Goal: Information Seeking & Learning: Learn about a topic

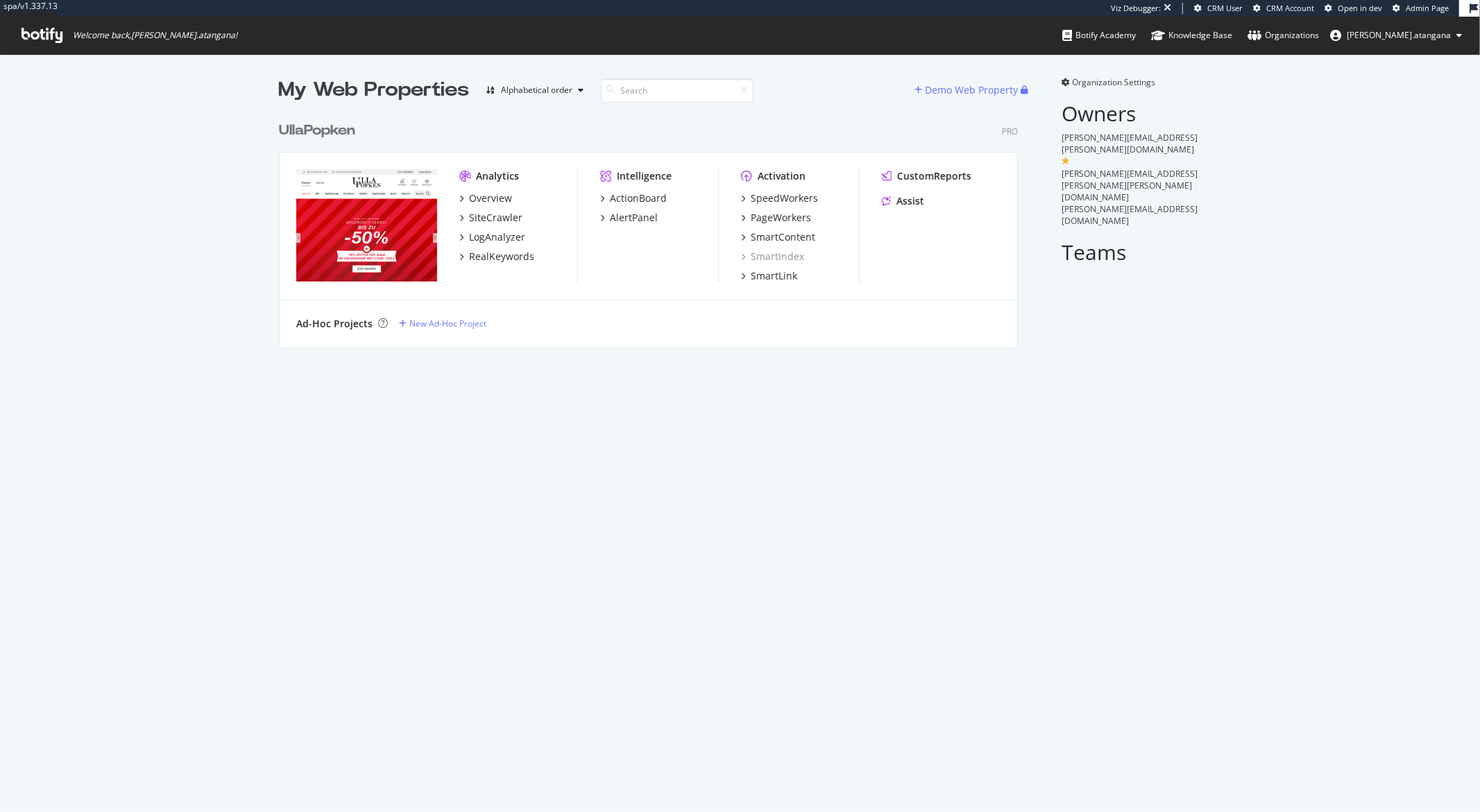
scroll to position [231, 738]
click at [627, 203] on div "ActionBoard" at bounding box center [637, 198] width 57 height 14
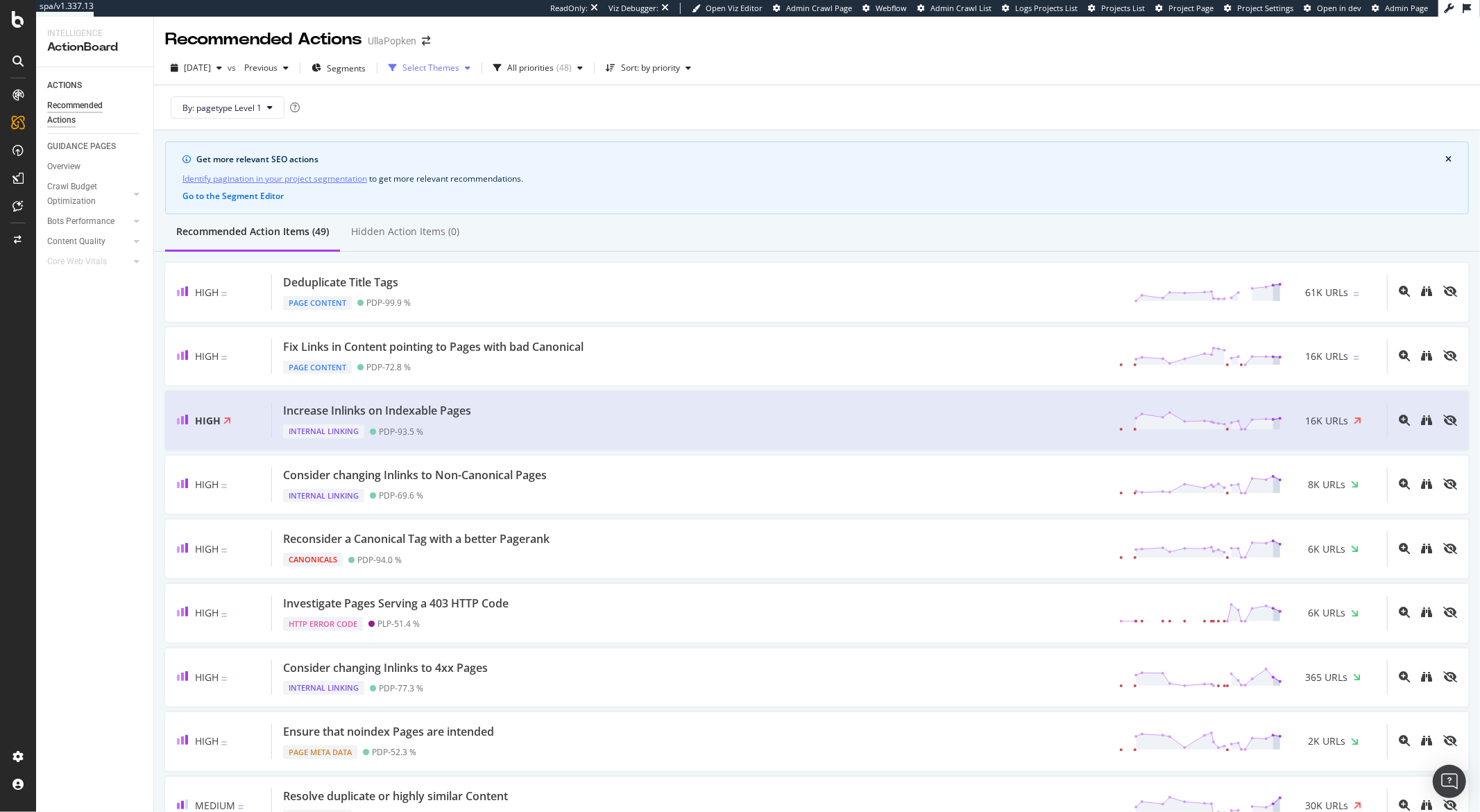
click at [459, 68] on div "Select Themes" at bounding box center [430, 67] width 57 height 9
click at [549, 76] on div "All priorities ( 48 )" at bounding box center [538, 67] width 101 height 21
click at [463, 74] on div "Select Themes" at bounding box center [430, 67] width 93 height 21
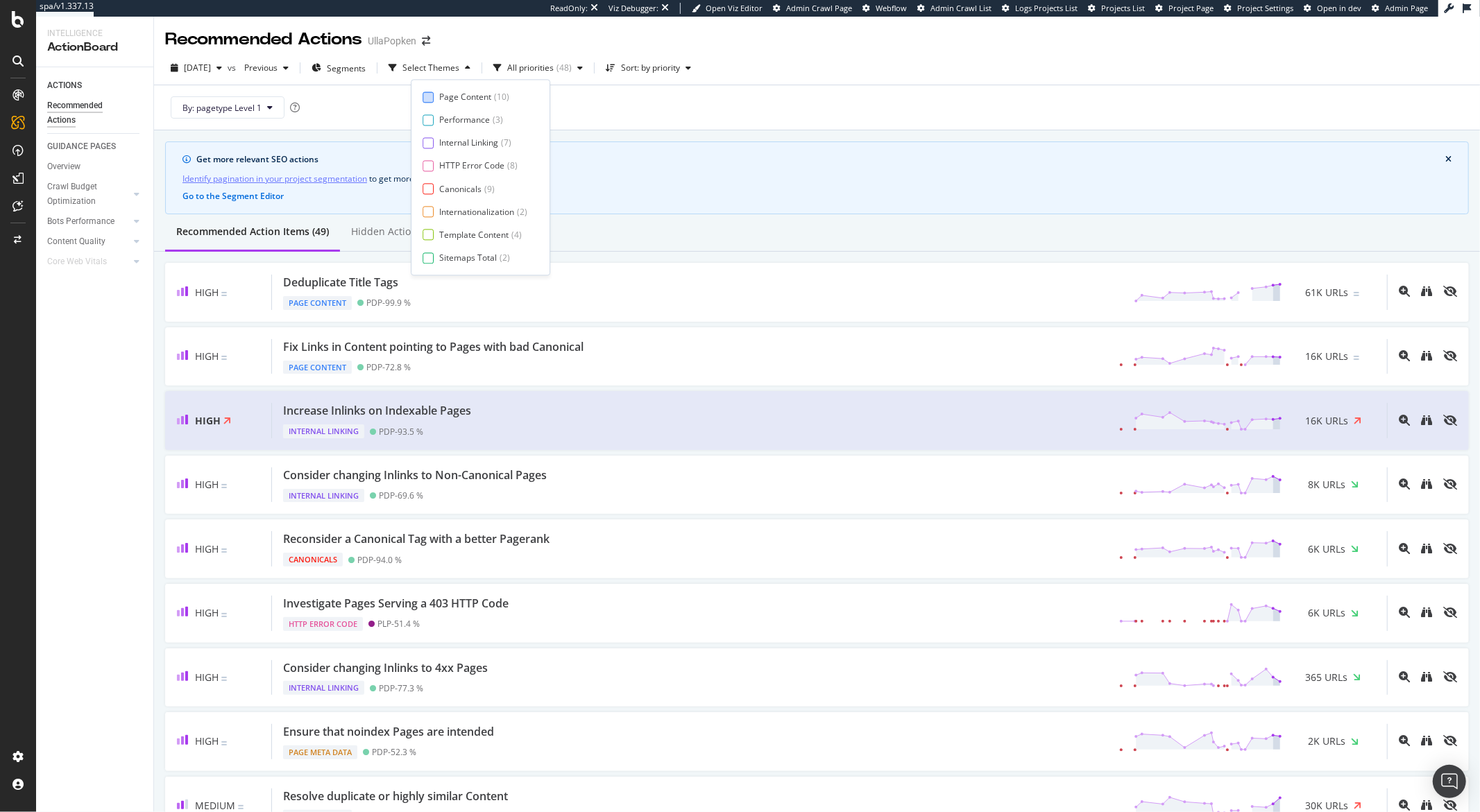
click at [427, 101] on div at bounding box center [428, 97] width 11 height 11
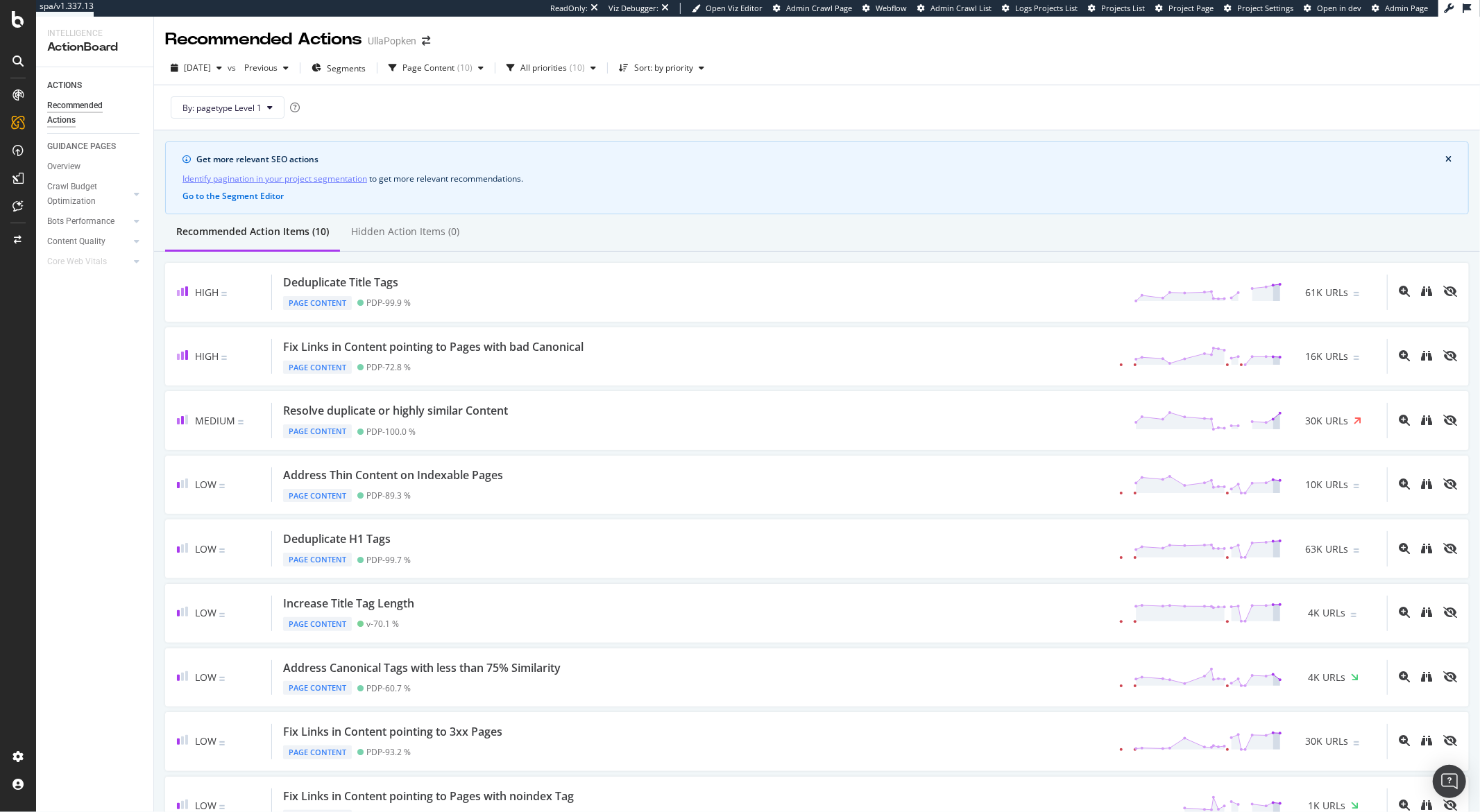
click at [112, 466] on div "ACTIONS Recommended Actions GUIDANCE PAGES Overview Crawl Budget Optimization L…" at bounding box center [95, 439] width 117 height 745
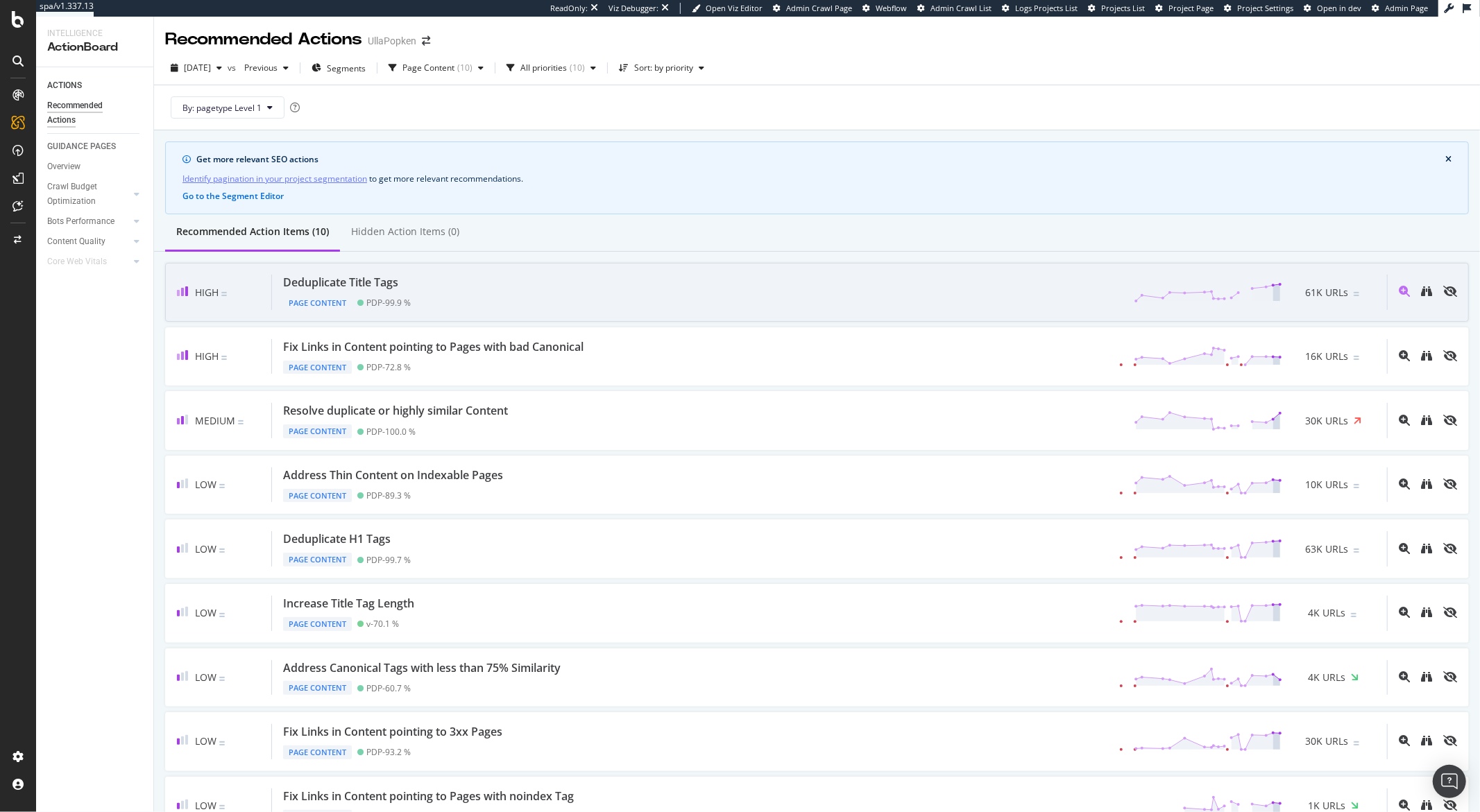
click at [535, 288] on div "Deduplicate Title Tags Page Content PDP - 99.9 % 61K URLs" at bounding box center [830, 292] width 1115 height 36
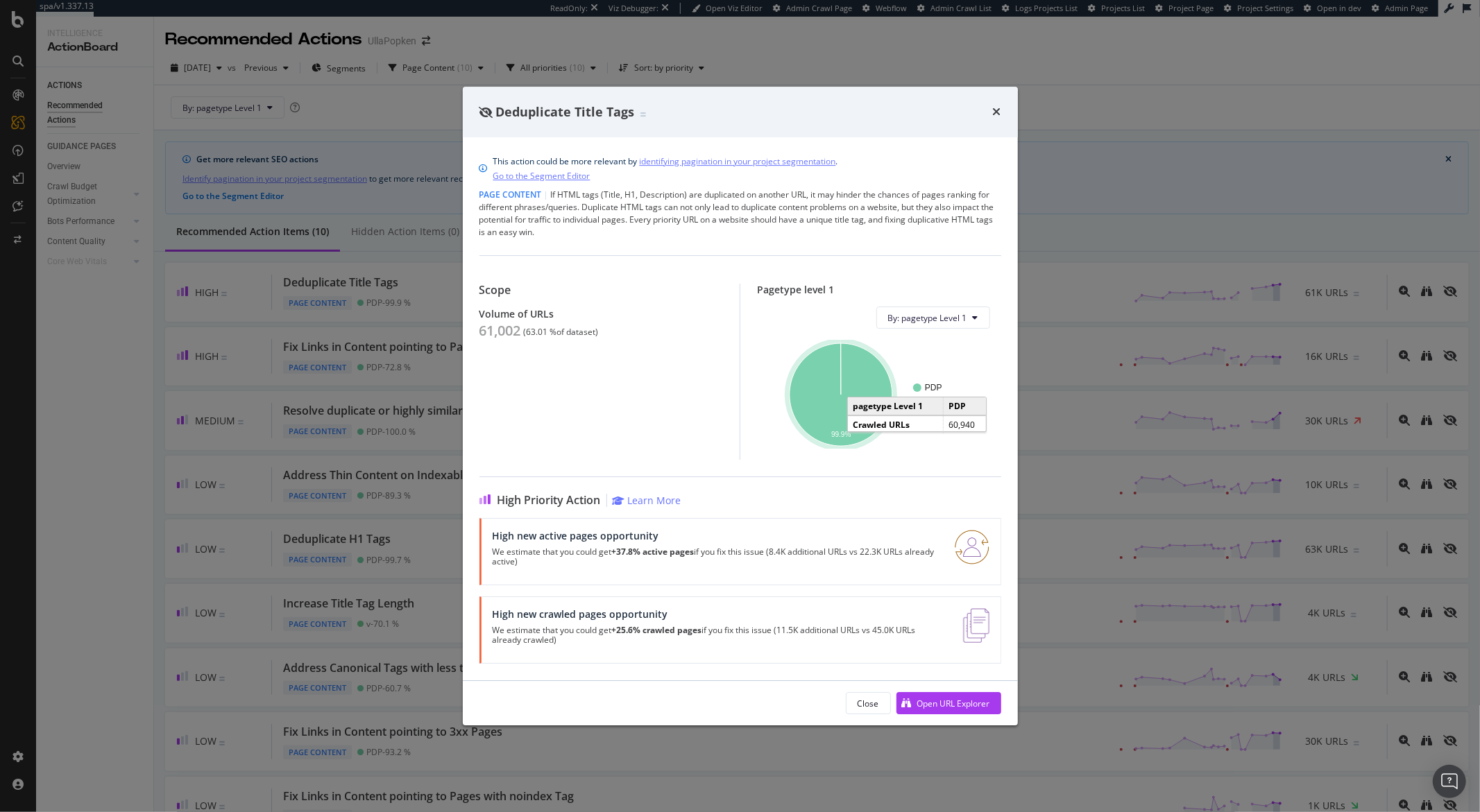
click at [843, 425] on icon "A chart." at bounding box center [840, 394] width 102 height 102
click at [929, 710] on div "Open URL Explorer" at bounding box center [943, 703] width 94 height 21
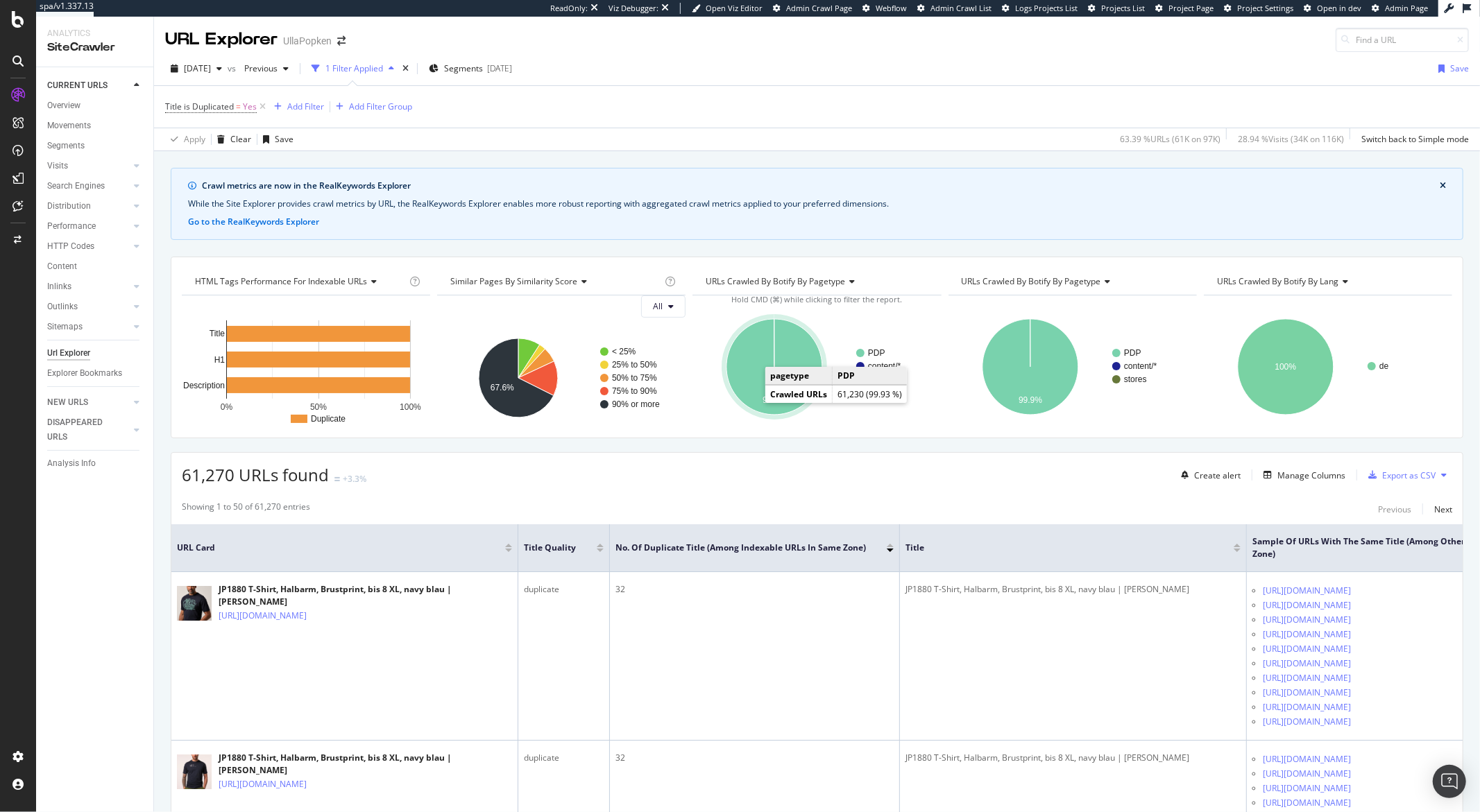
click at [754, 392] on icon "A chart." at bounding box center [774, 366] width 95 height 95
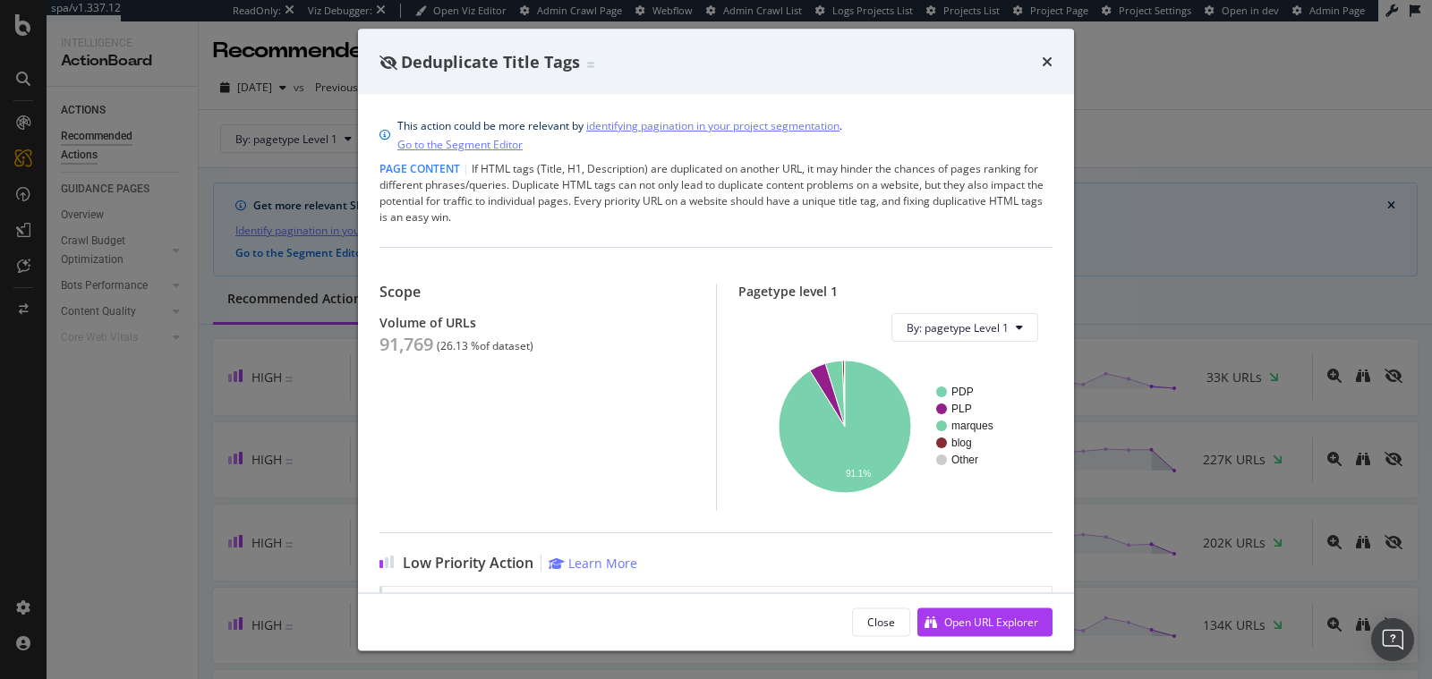
scroll to position [871, 0]
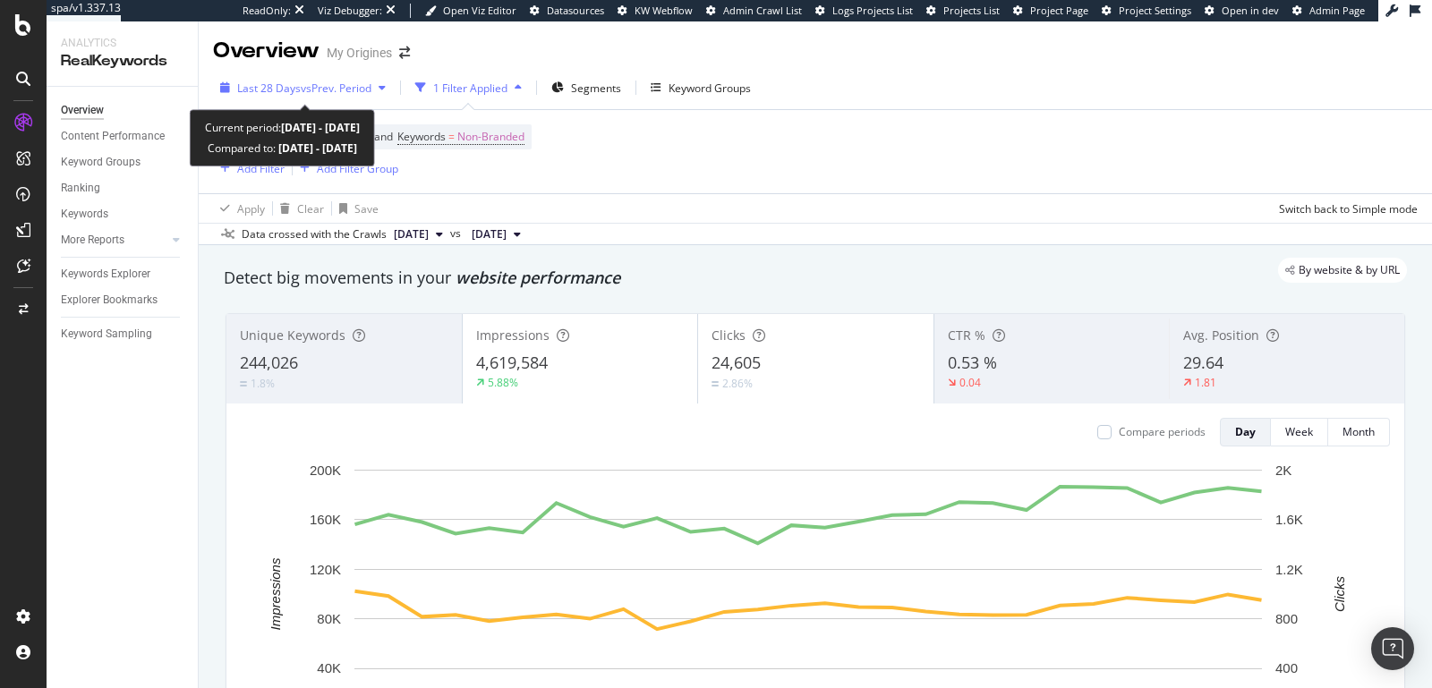
click at [298, 100] on div "Last 28 Days vs Prev. Period" at bounding box center [303, 87] width 180 height 27
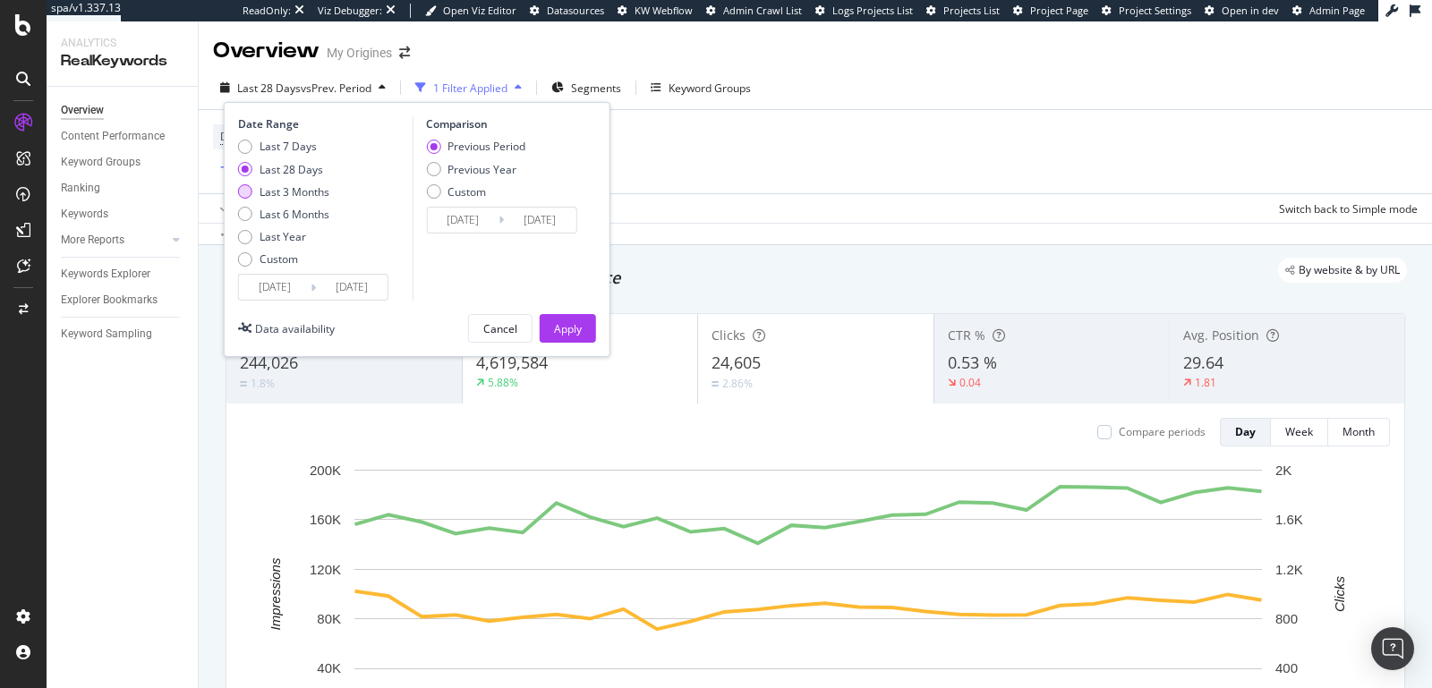
click at [292, 188] on div "Last 3 Months" at bounding box center [294, 191] width 70 height 15
type input "[DATE]"
click at [551, 314] on button "Apply" at bounding box center [568, 328] width 56 height 29
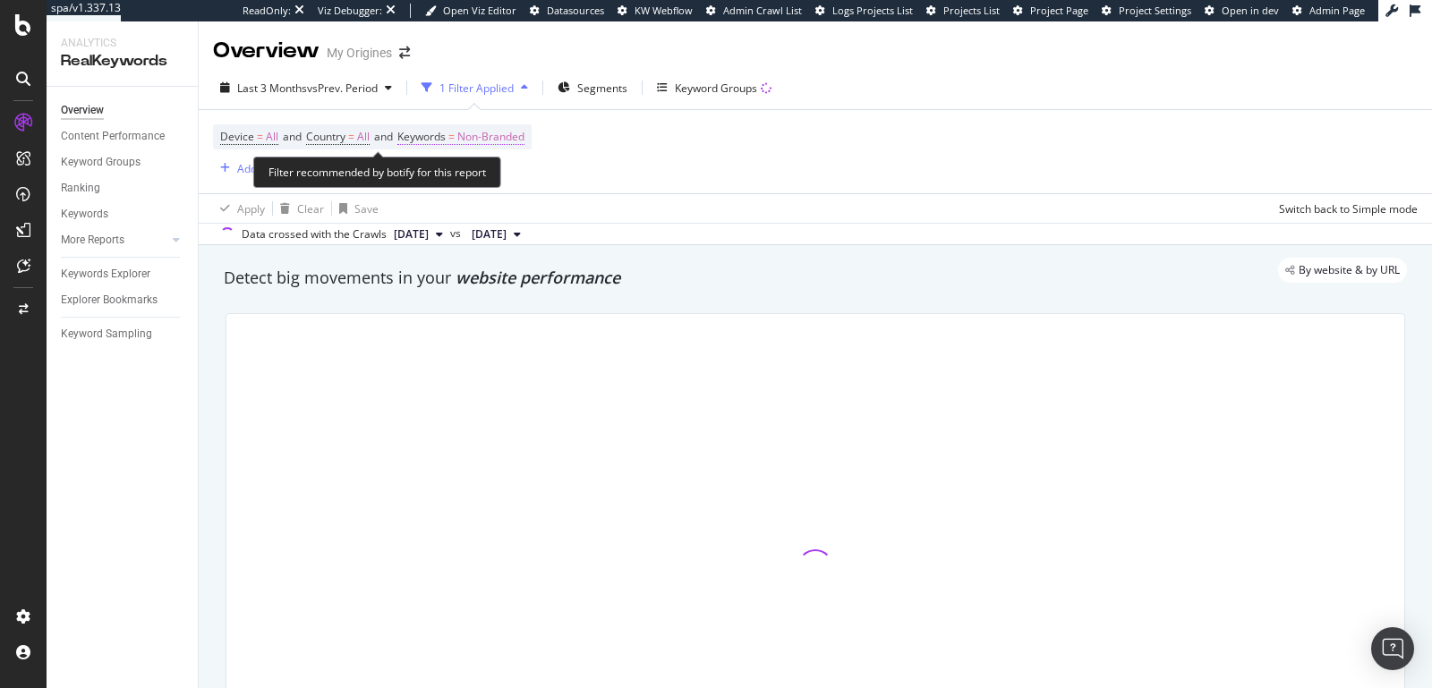
click at [494, 132] on span "Non-Branded" at bounding box center [490, 136] width 67 height 25
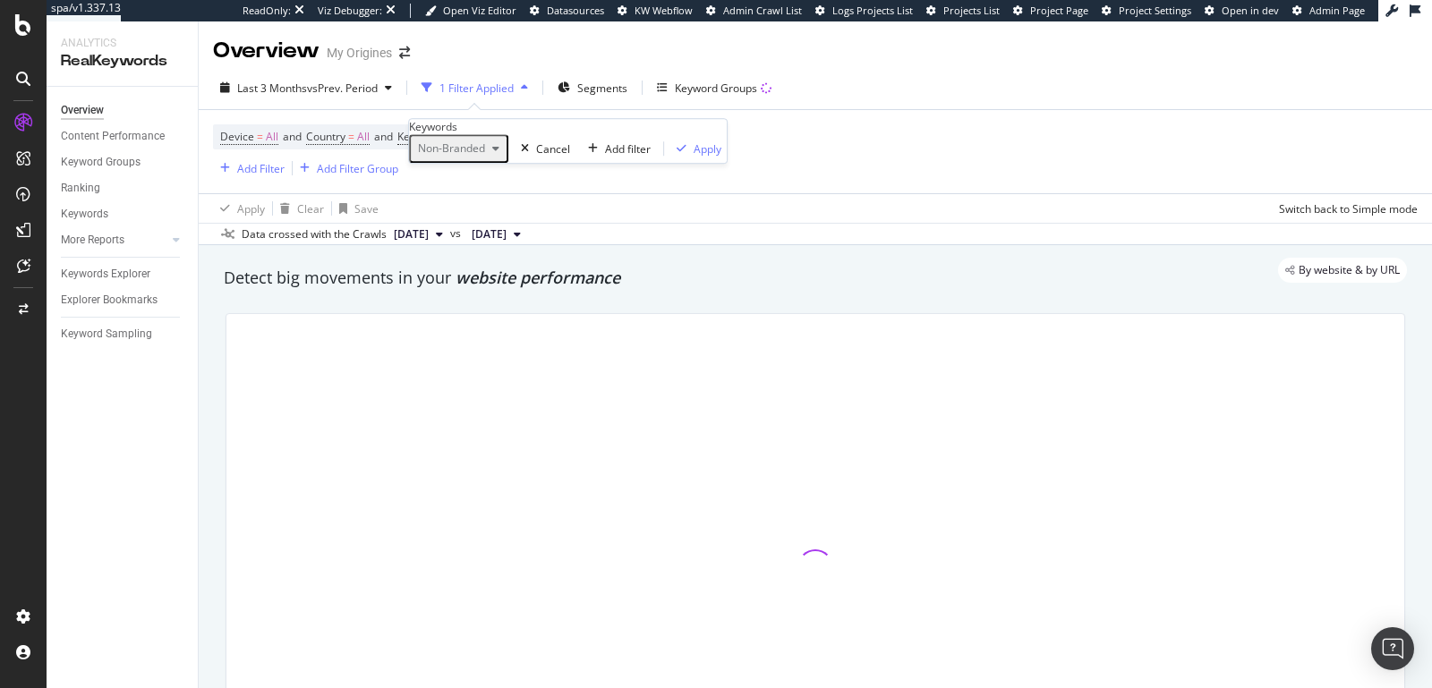
click at [468, 156] on span "Non-Branded" at bounding box center [448, 147] width 74 height 15
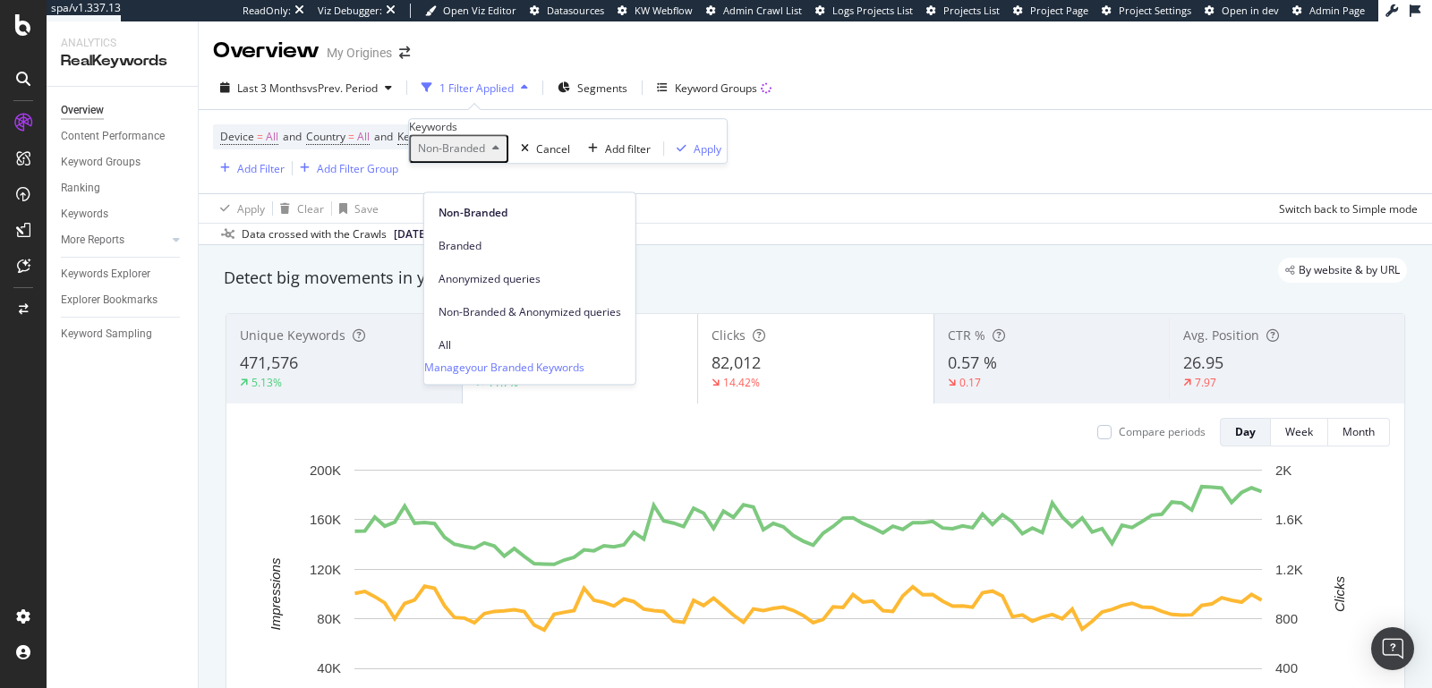
drag, startPoint x: 463, startPoint y: 309, endPoint x: 480, endPoint y: 303, distance: 17.0
click at [463, 337] on span "All" at bounding box center [529, 345] width 183 height 16
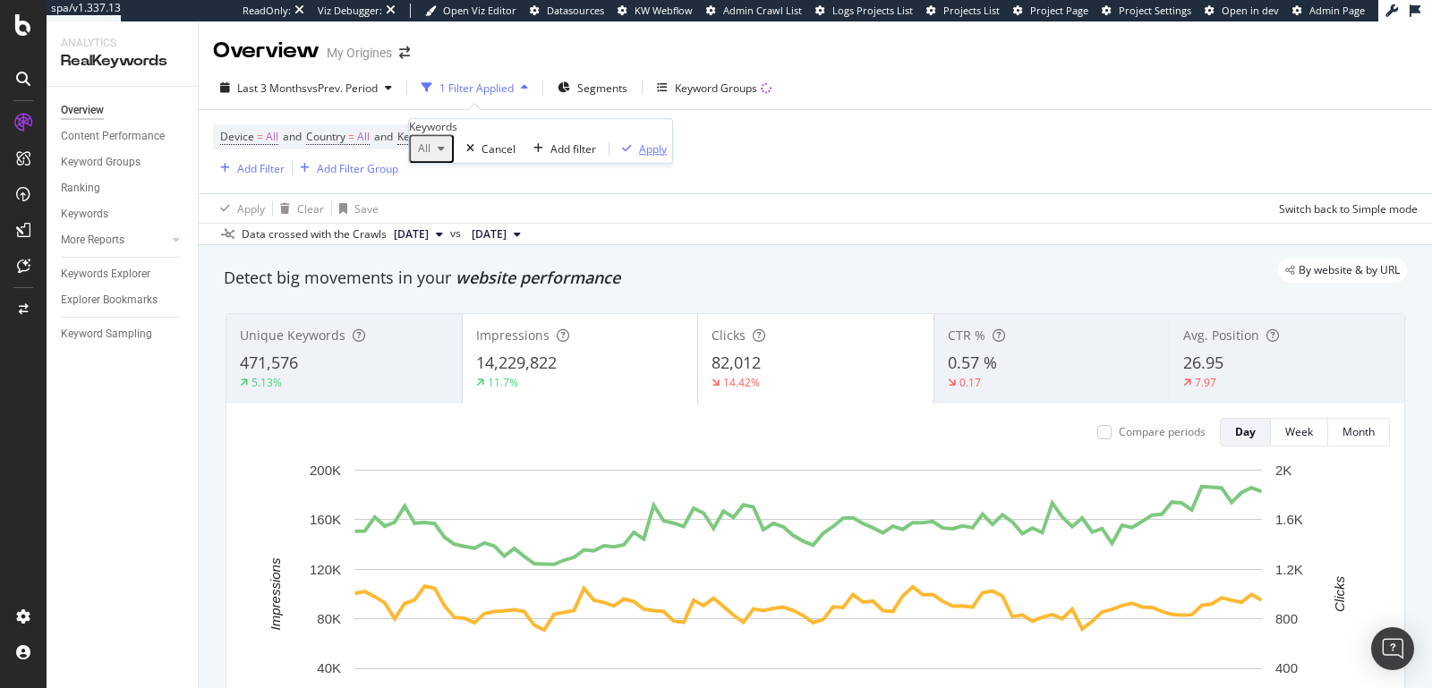
click at [639, 157] on div "Apply" at bounding box center [653, 148] width 28 height 15
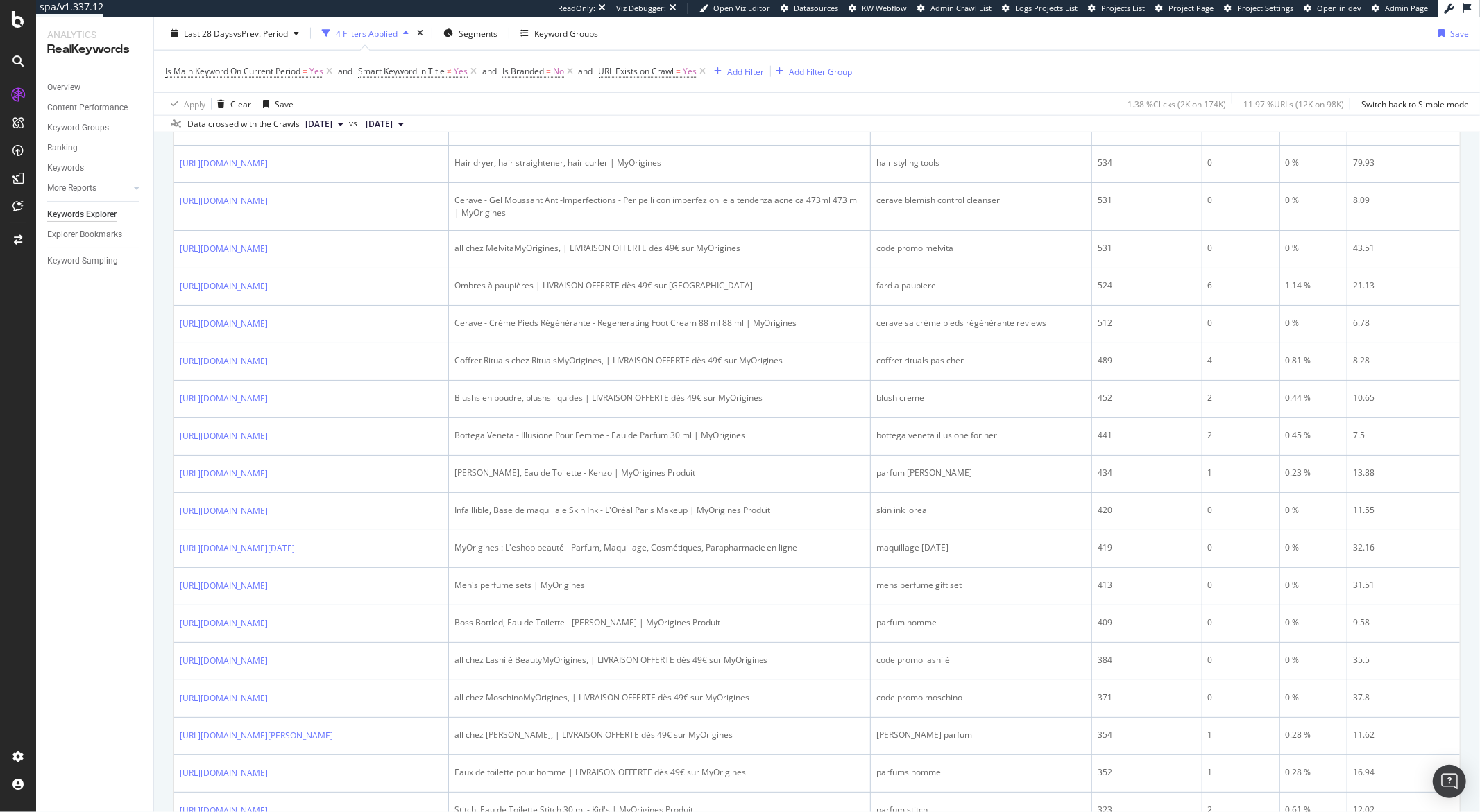
scroll to position [1862, 0]
